Goal: Navigation & Orientation: Find specific page/section

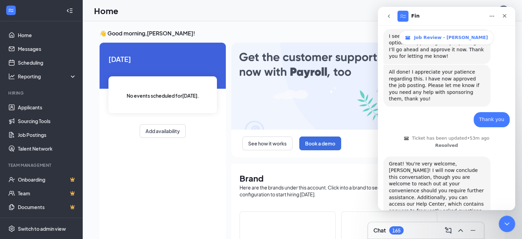
scroll to position [644, 0]
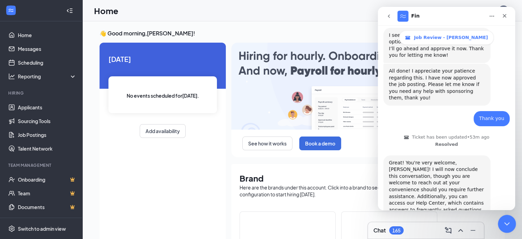
click at [508, 222] on icon "Close Intercom Messenger" at bounding box center [506, 222] width 8 height 8
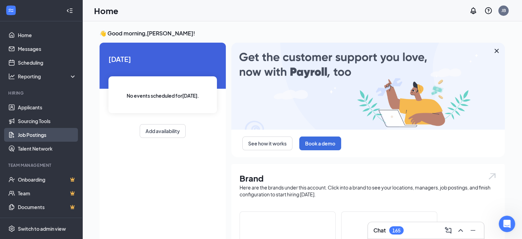
click at [48, 136] on link "Job Postings" at bounding box center [47, 135] width 59 height 14
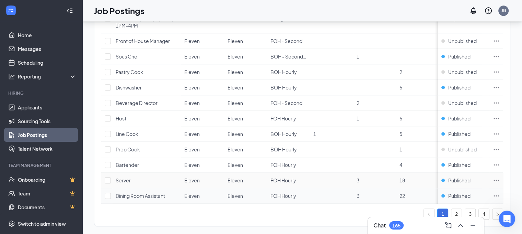
scroll to position [709, 0]
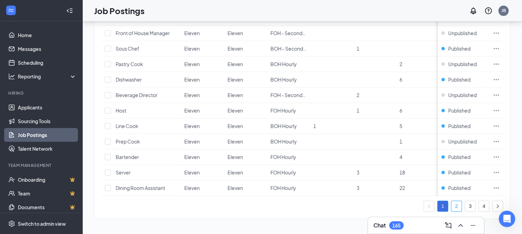
click at [459, 210] on link "2" at bounding box center [457, 206] width 10 height 10
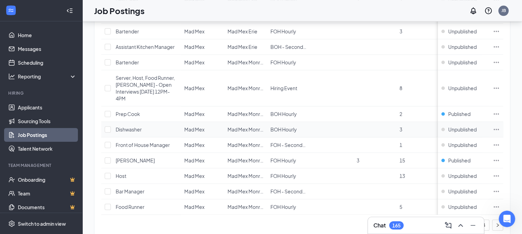
scroll to position [723, 0]
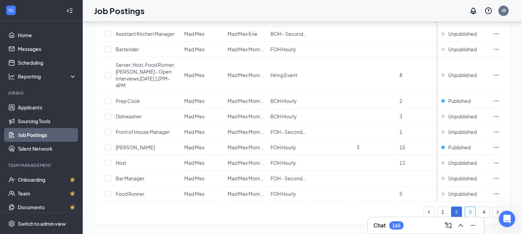
click at [474, 207] on link "3" at bounding box center [470, 211] width 10 height 10
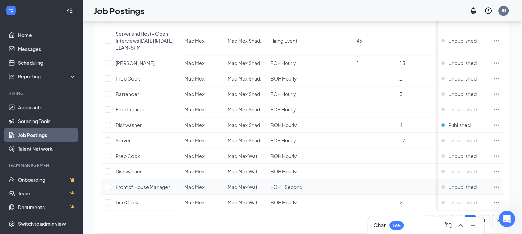
scroll to position [764, 0]
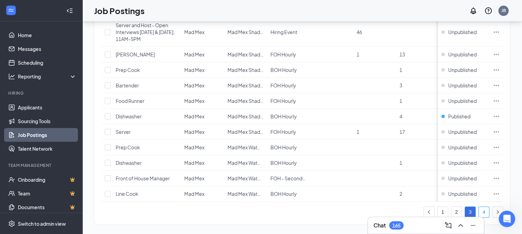
click at [485, 207] on link "4" at bounding box center [484, 211] width 10 height 10
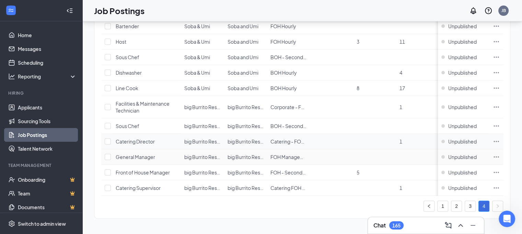
scroll to position [241, 0]
click at [506, 217] on icon "Open Intercom Messenger" at bounding box center [506, 217] width 11 height 11
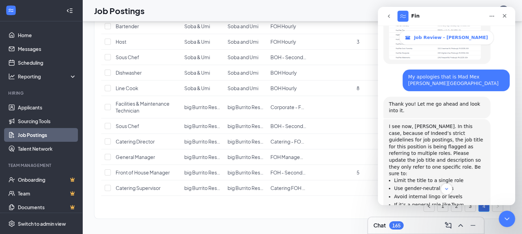
scroll to position [341, 0]
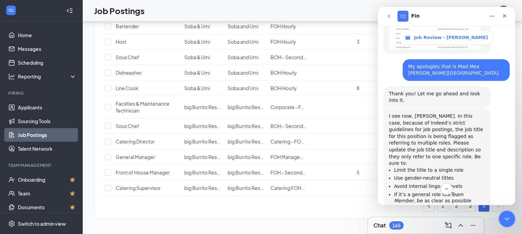
click at [389, 17] on icon "go back" at bounding box center [389, 15] width 2 height 3
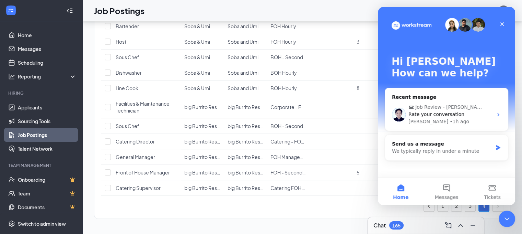
scroll to position [0, 0]
click at [513, 23] on div "Hi [PERSON_NAME] 👋 How can we help? Recent message Job Review - [PERSON_NAME] R…" at bounding box center [446, 92] width 137 height 170
click at [504, 24] on icon "Close" at bounding box center [502, 23] width 5 height 5
